Goal: Task Accomplishment & Management: Use online tool/utility

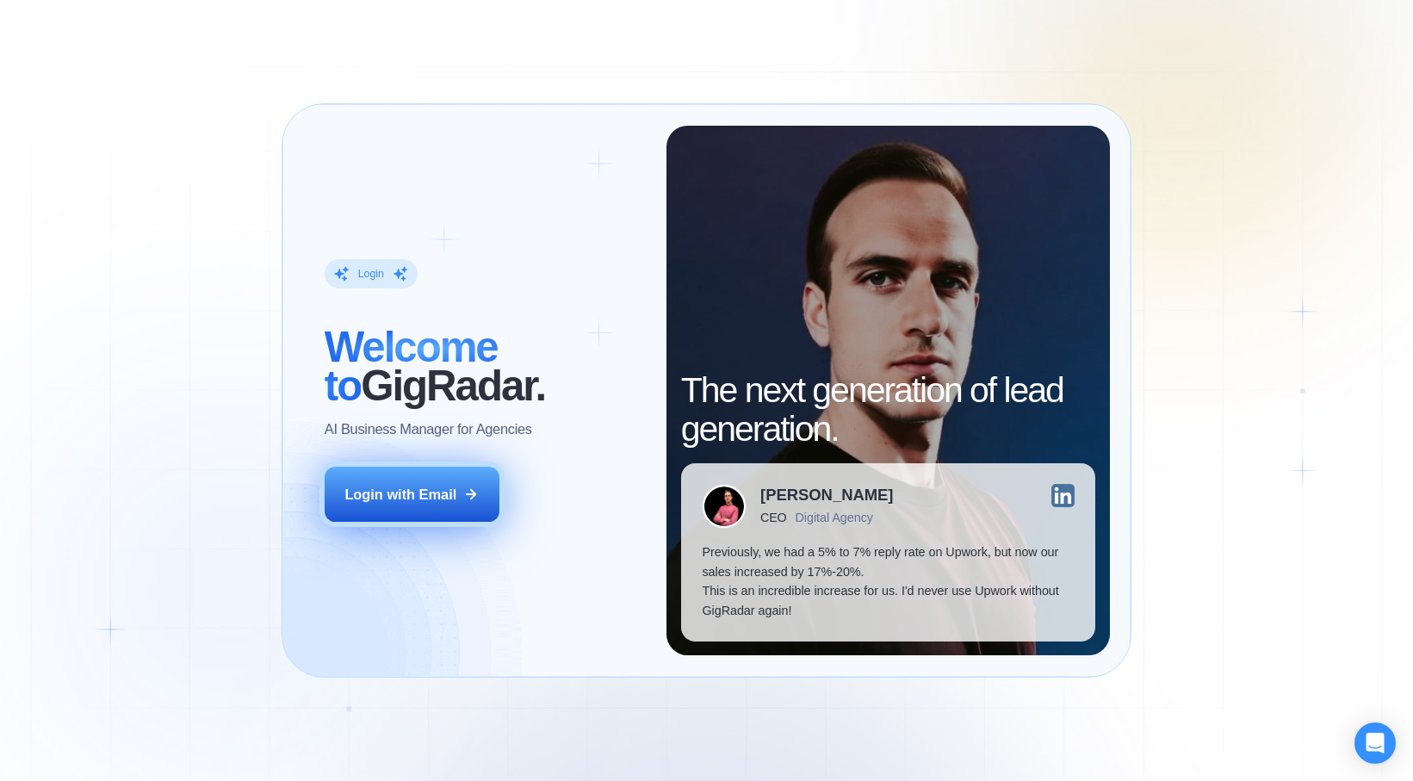
click at [429, 497] on div "Login with Email" at bounding box center [400, 495] width 112 height 20
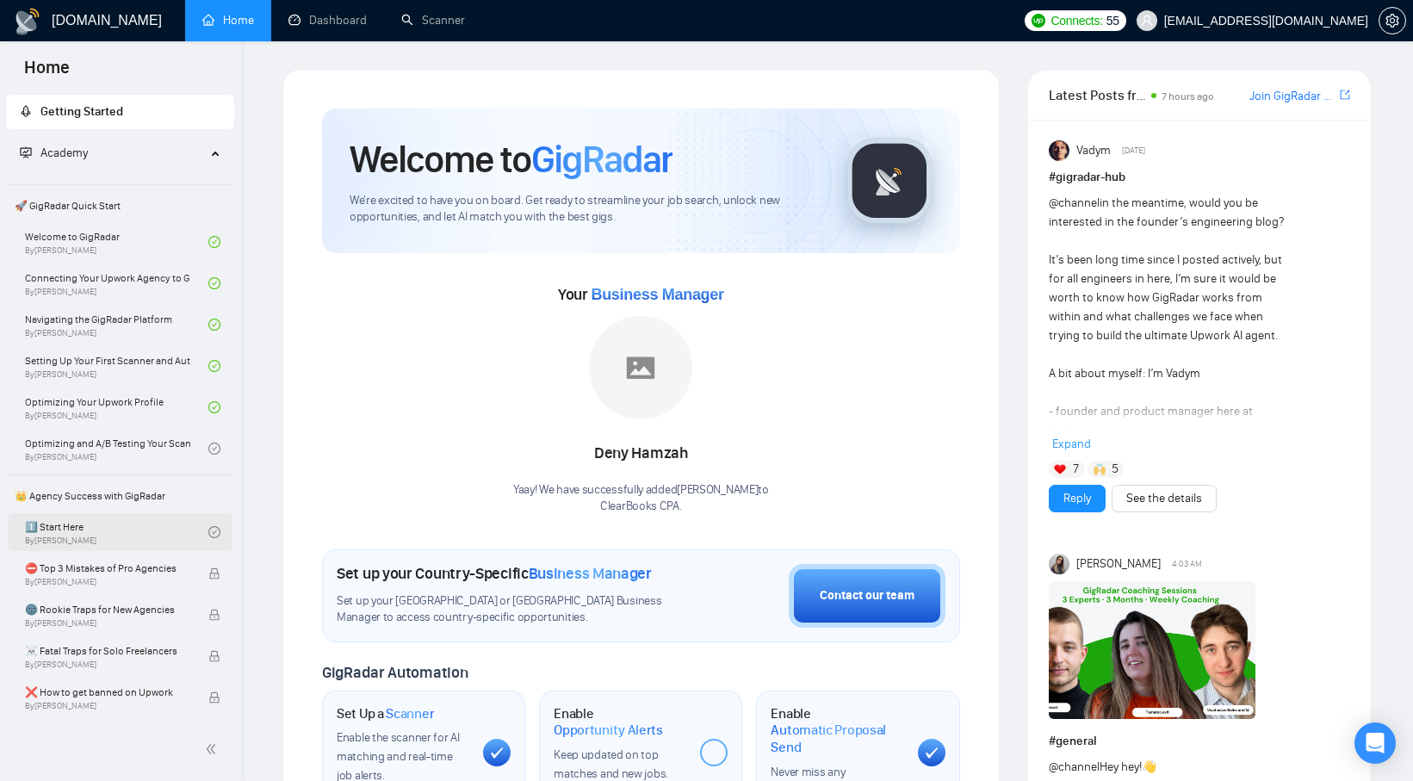
click at [84, 536] on link "1️⃣ Start Here By Vadym Ovcharenko" at bounding box center [116, 532] width 183 height 38
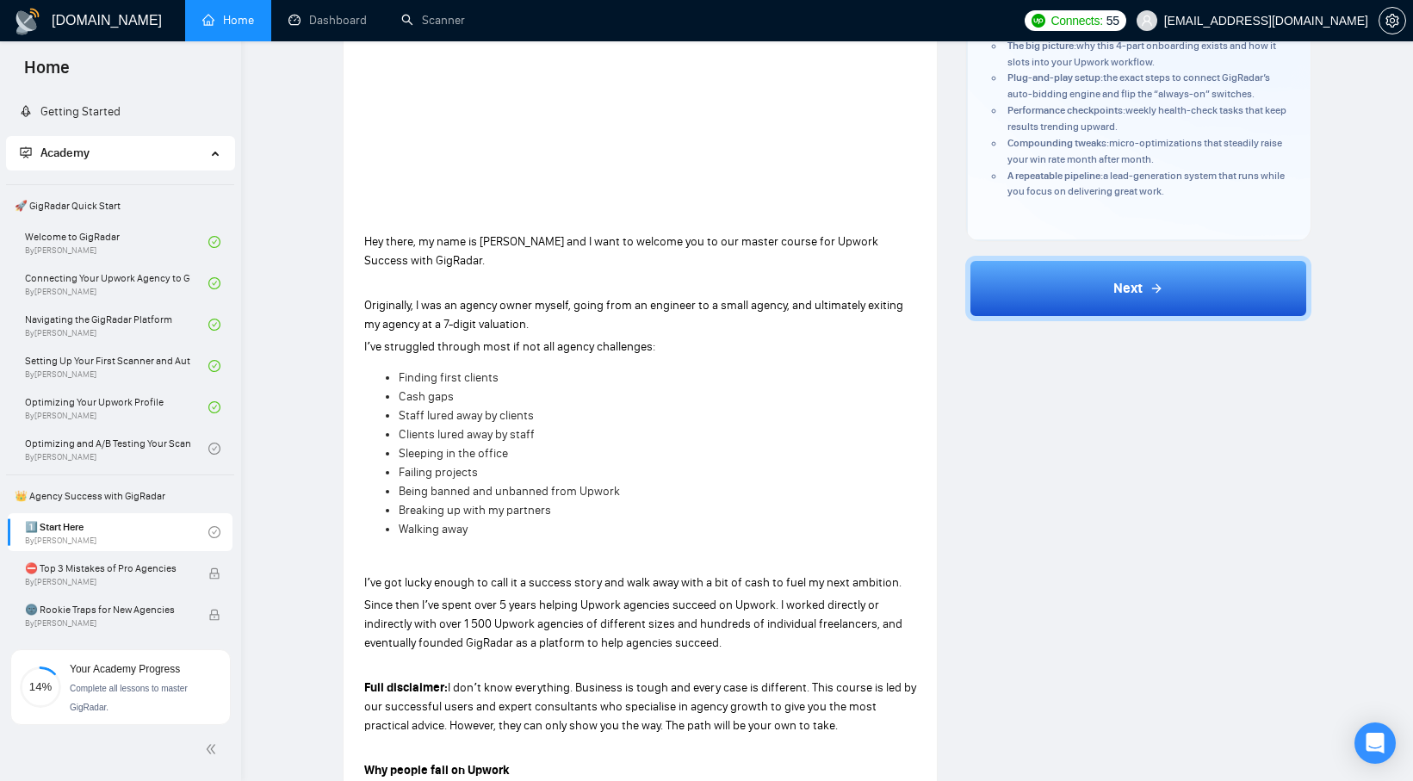
scroll to position [340, 0]
click at [323, 23] on link "Dashboard" at bounding box center [327, 20] width 78 height 15
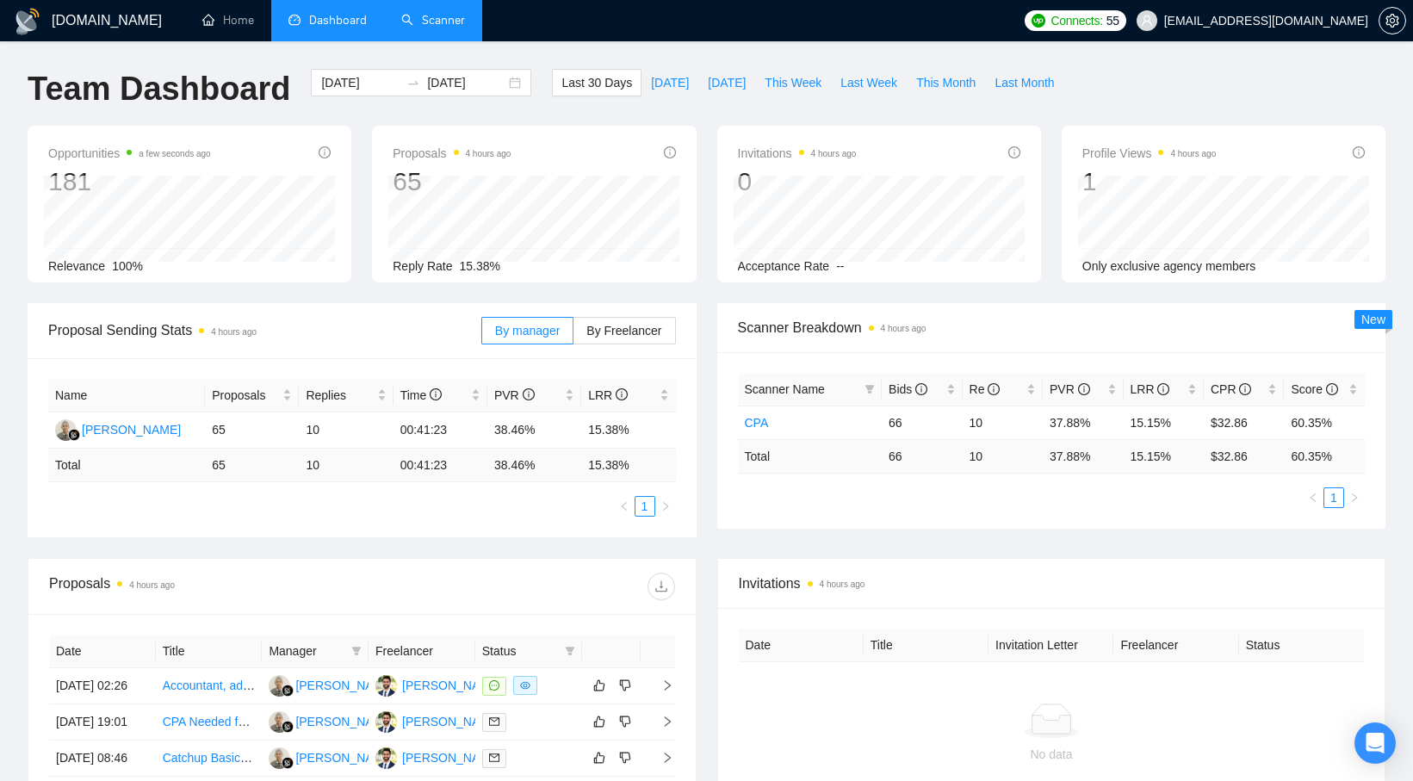
click at [403, 22] on link "Scanner" at bounding box center [433, 20] width 64 height 15
